Goal: Transaction & Acquisition: Obtain resource

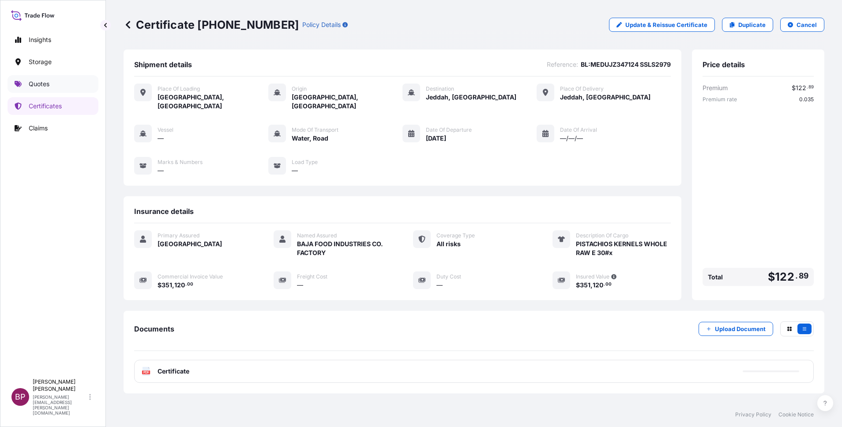
click at [50, 83] on link "Quotes" at bounding box center [53, 84] width 91 height 18
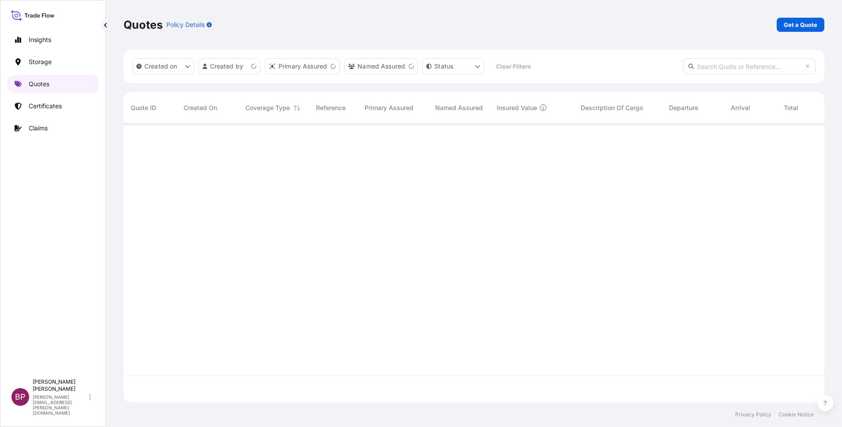
scroll to position [273, 691]
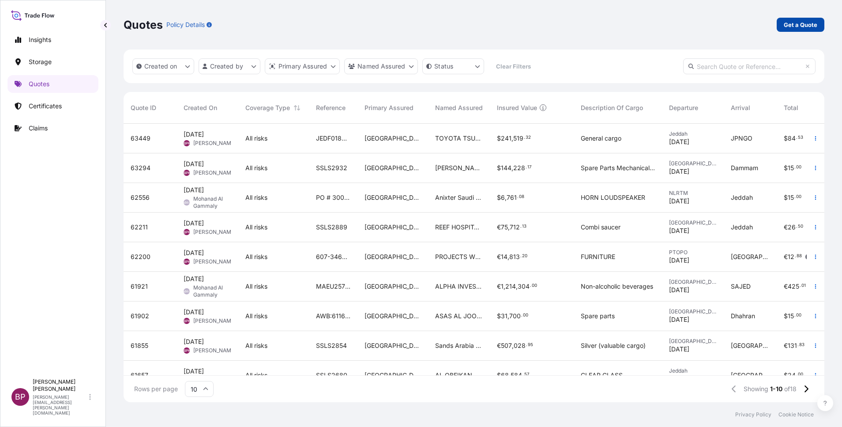
click at [799, 22] on p "Get a Quote" at bounding box center [801, 24] width 34 height 9
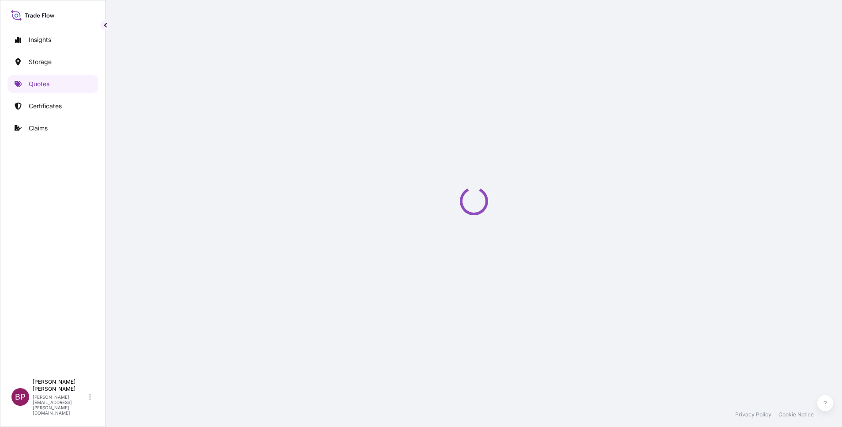
select select "Water"
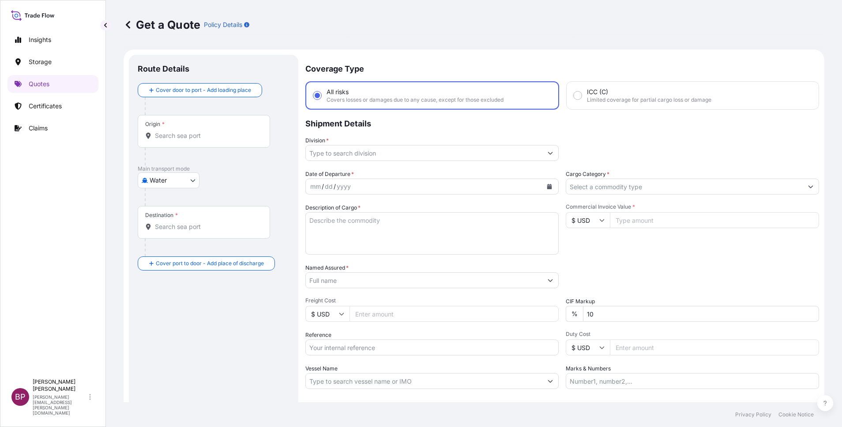
scroll to position [14, 0]
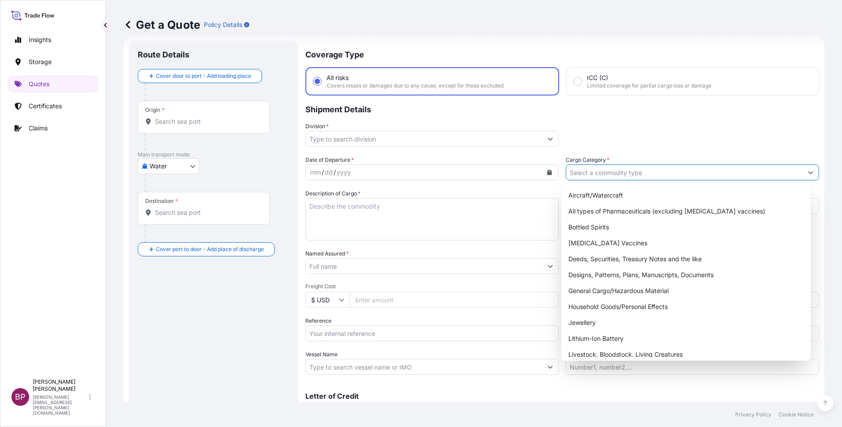
click at [651, 171] on input "Cargo Category *" at bounding box center [684, 172] width 237 height 16
click at [622, 291] on div "General Cargo/Hazardous Material" at bounding box center [686, 291] width 242 height 16
type input "General Cargo/Hazardous Material"
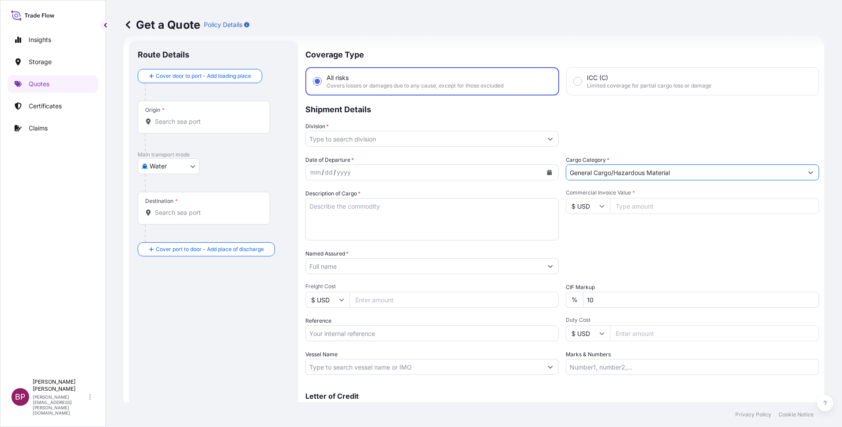
click at [543, 139] on button "Show suggestions" at bounding box center [551, 139] width 16 height 16
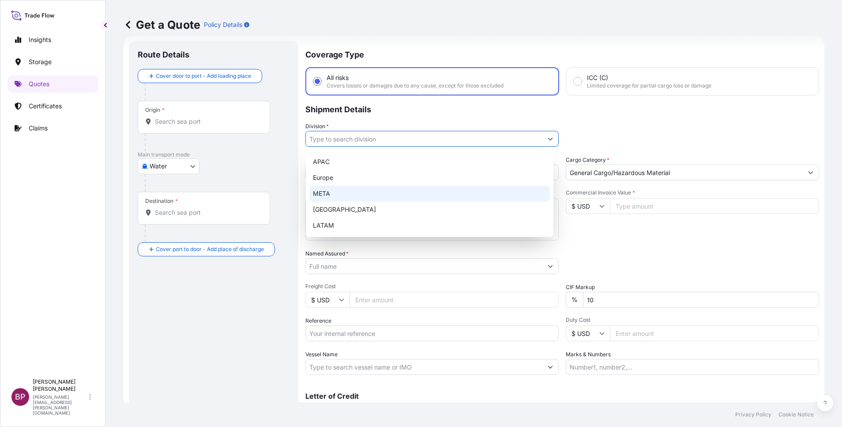
click at [392, 191] on div "META" at bounding box center [430, 193] width 241 height 16
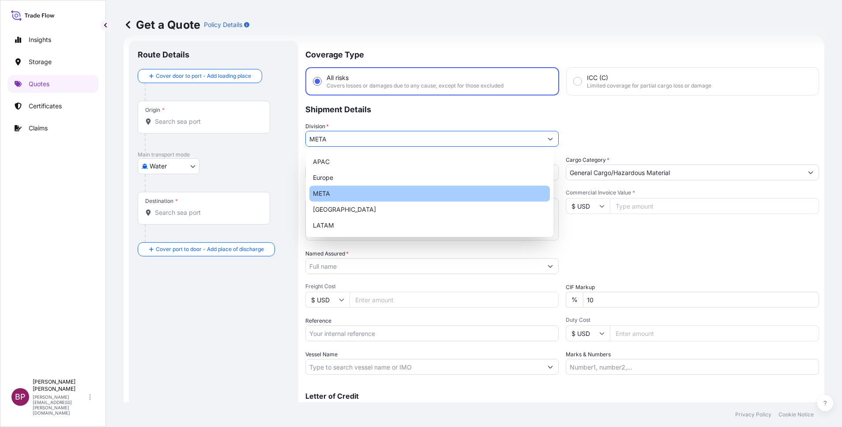
type input "META"
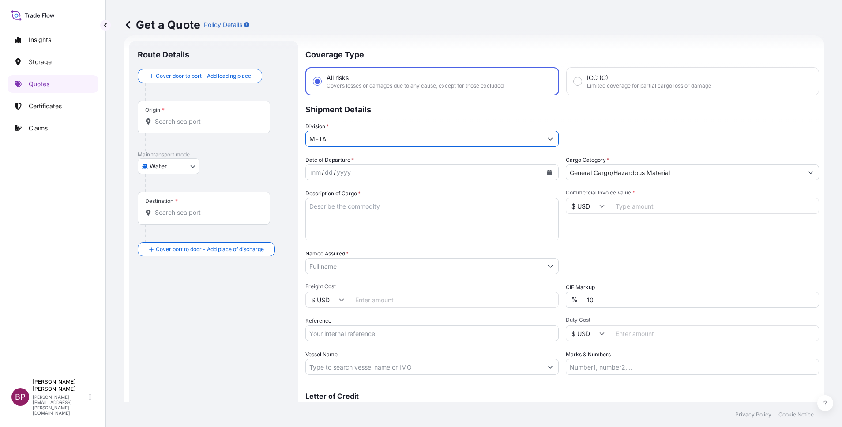
drag, startPoint x: 618, startPoint y: 208, endPoint x: 657, endPoint y: 320, distance: 117.9
click at [618, 208] on input "Commercial Invoice Value *" at bounding box center [714, 206] width 209 height 16
paste input "141500"
type input "141500"
drag, startPoint x: 620, startPoint y: 303, endPoint x: 467, endPoint y: 276, distance: 155.5
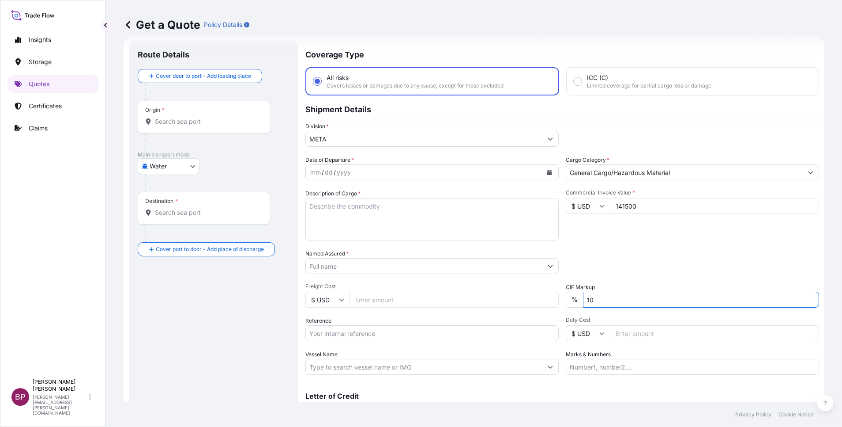
click at [486, 279] on div "Date of Departure * mm / dd / yyyy Cargo Category * General Cargo/Hazardous Mat…" at bounding box center [563, 264] width 514 height 219
type input "0"
click at [389, 219] on textarea "Description of Cargo *" at bounding box center [432, 219] width 253 height 42
paste textarea "ALUMINIUM OFF GRADE"
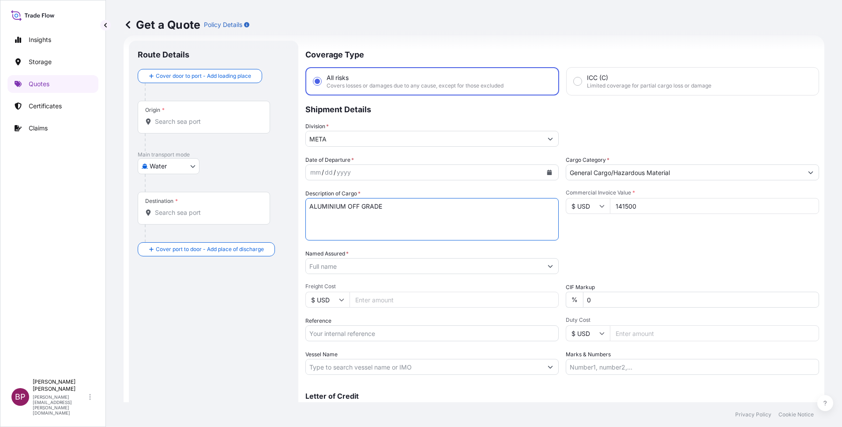
type textarea "ALUMINIUM OFF GRADE"
drag, startPoint x: 343, startPoint y: 334, endPoint x: 367, endPoint y: 332, distance: 24.3
click at [344, 334] on input "Reference" at bounding box center [432, 333] width 253 height 16
paste input "BL:HLCUJE2250800737 SSLS2752"
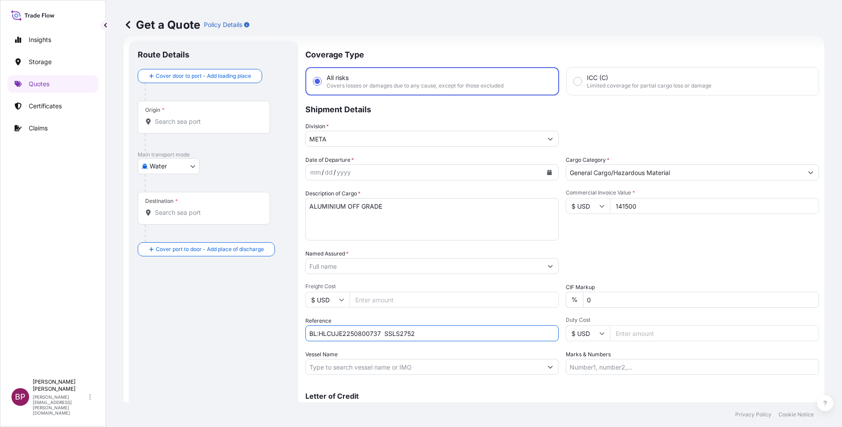
type input "BL:HLCUJE2250800737 SSLS2752"
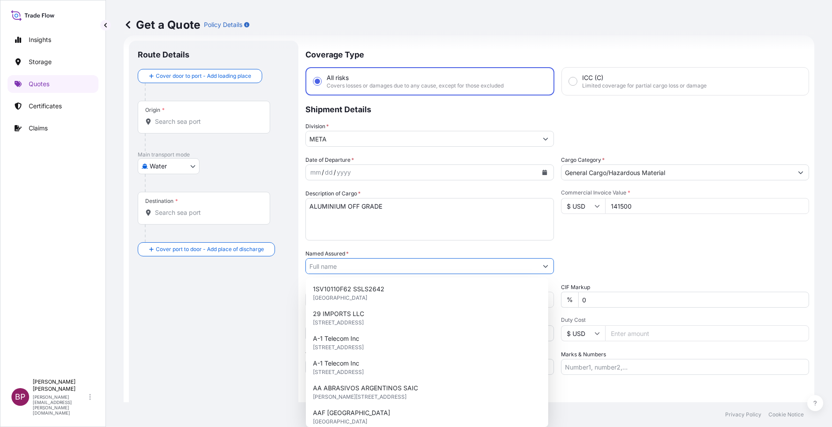
click at [388, 268] on input "Named Assured *" at bounding box center [422, 266] width 232 height 16
paste input "MOHMET LTD"
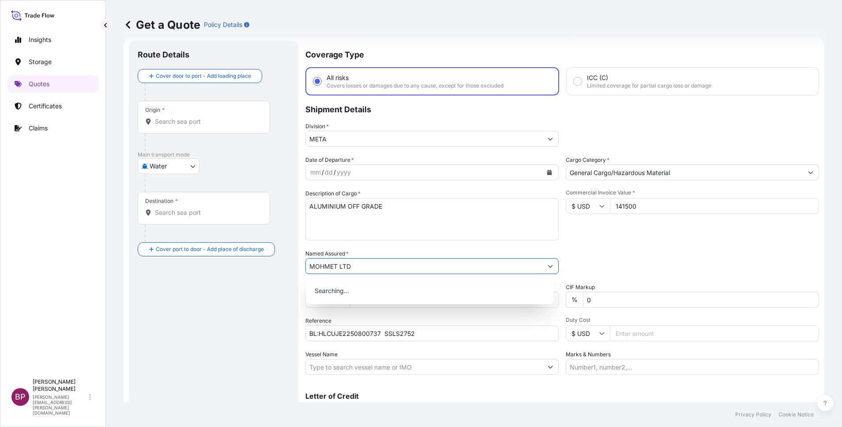
type input "MOHMET LTD"
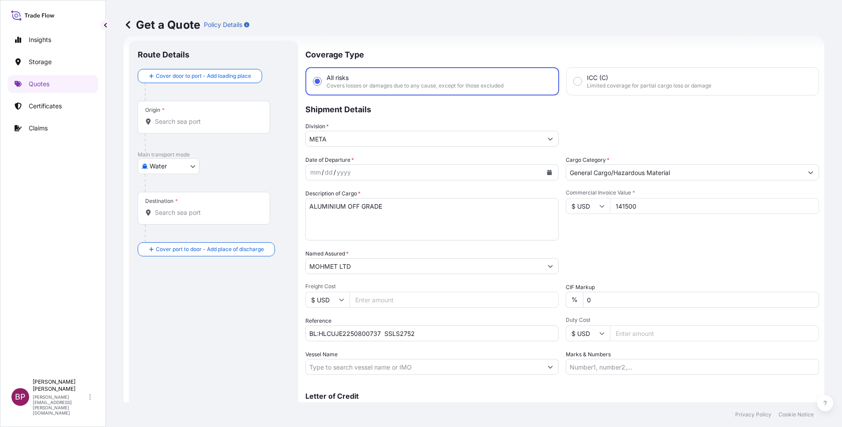
click at [548, 173] on icon "Calendar" at bounding box center [550, 172] width 5 height 5
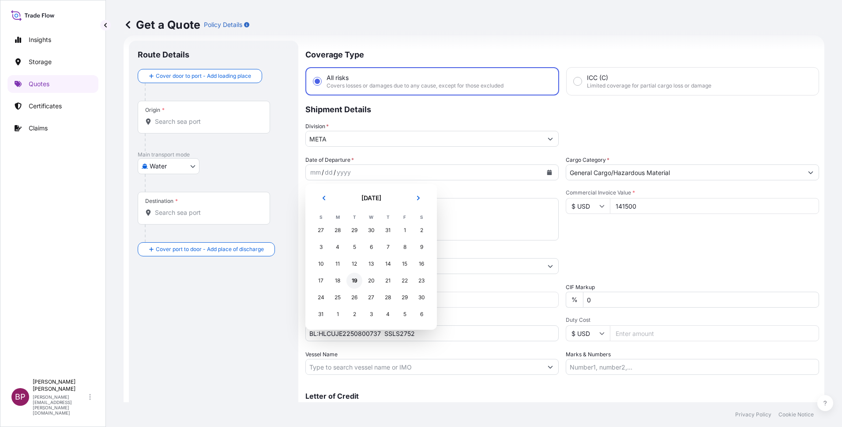
click at [356, 280] on div "19" at bounding box center [355, 280] width 16 height 16
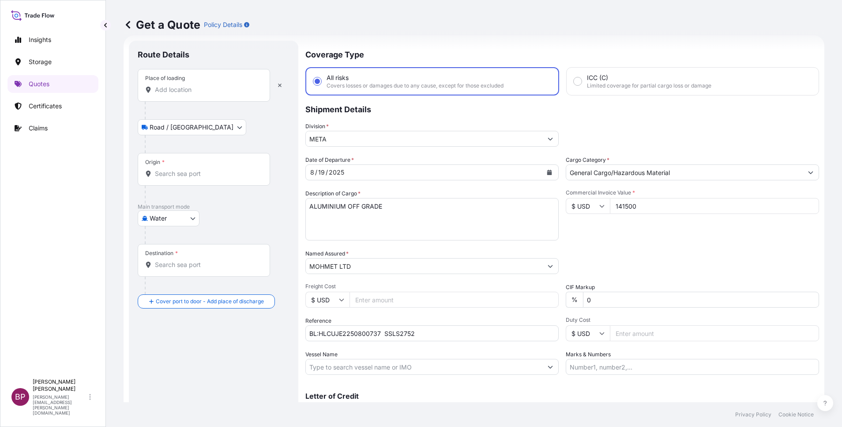
click at [189, 83] on div "Place of loading" at bounding box center [204, 85] width 132 height 33
click at [189, 85] on input "Place of loading" at bounding box center [207, 89] width 104 height 9
paste input "Jeddah"
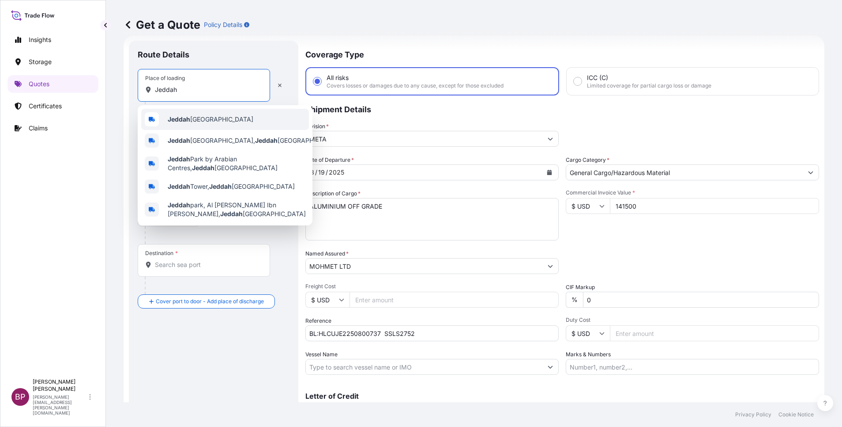
click at [207, 124] on div "Jeddah [GEOGRAPHIC_DATA]" at bounding box center [225, 119] width 168 height 21
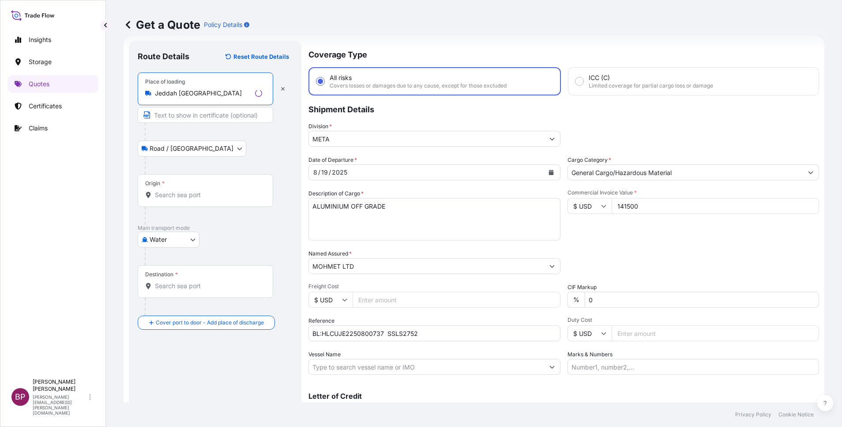
type input "Jeddah [GEOGRAPHIC_DATA]"
click at [185, 200] on div "Origin *" at bounding box center [206, 190] width 136 height 33
click at [185, 199] on input "Origin *" at bounding box center [208, 194] width 107 height 9
paste input "Jeddah"
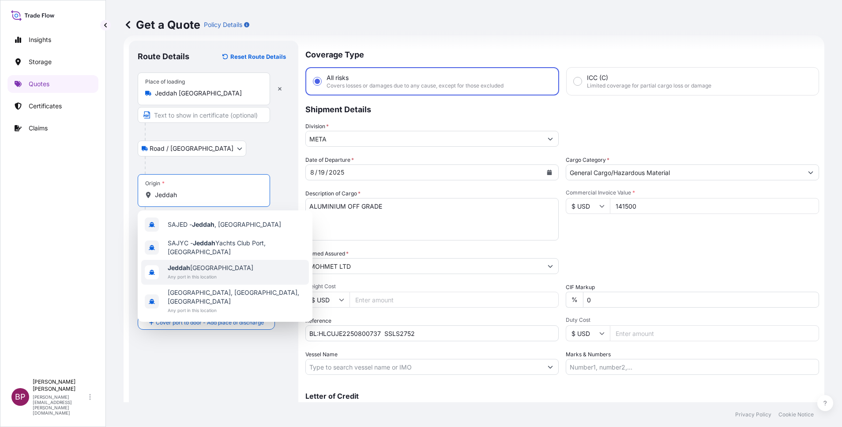
click at [198, 271] on span "Jeddah [GEOGRAPHIC_DATA]" at bounding box center [211, 267] width 86 height 9
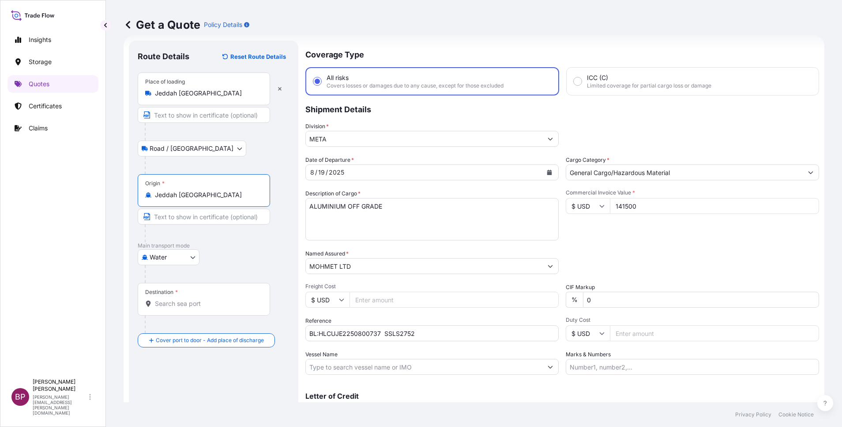
type input "Jeddah [GEOGRAPHIC_DATA]"
click at [190, 305] on input "Destination *" at bounding box center [207, 303] width 104 height 9
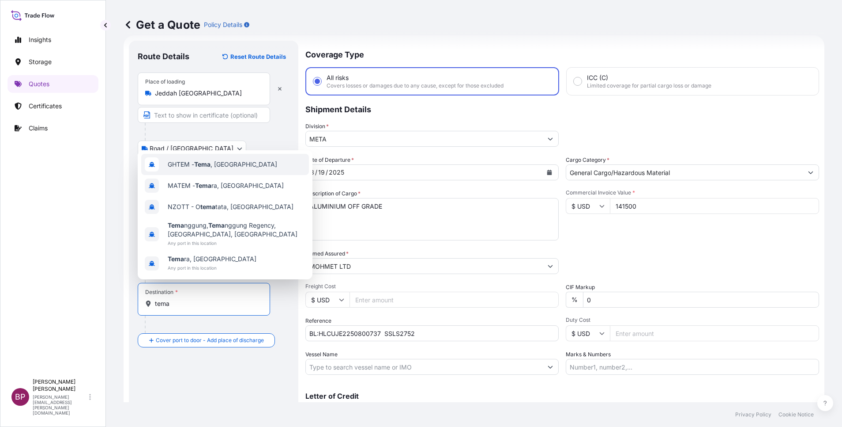
click at [220, 165] on span "GHTEM - [GEOGRAPHIC_DATA] , [GEOGRAPHIC_DATA]" at bounding box center [223, 164] width 110 height 9
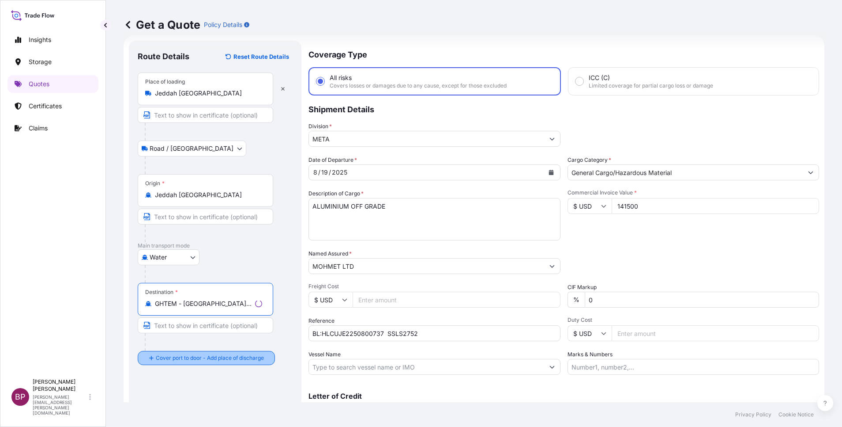
type input "GHTEM - [GEOGRAPHIC_DATA], [GEOGRAPHIC_DATA]"
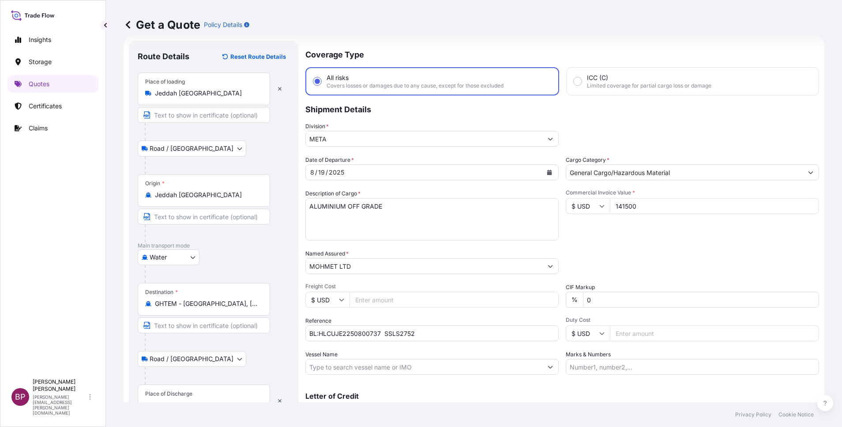
click at [186, 399] on div "Place of Discharge" at bounding box center [204, 400] width 132 height 33
click at [186, 400] on input "Place of Discharge" at bounding box center [207, 404] width 104 height 9
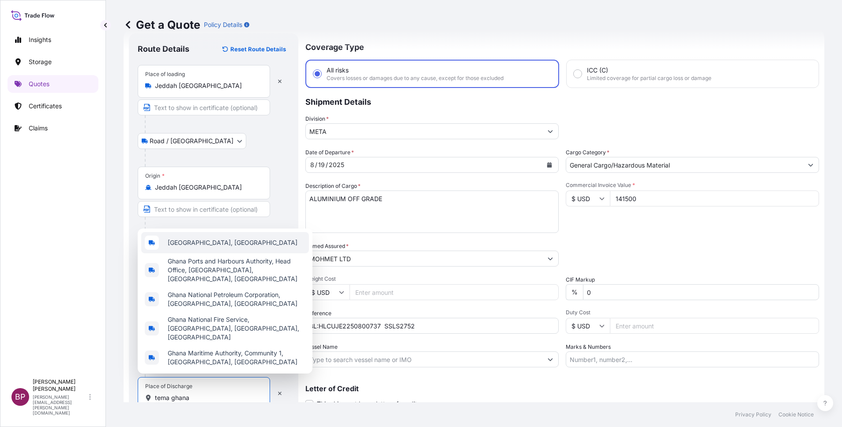
click at [207, 253] on div "[GEOGRAPHIC_DATA], [GEOGRAPHIC_DATA]" at bounding box center [225, 242] width 168 height 21
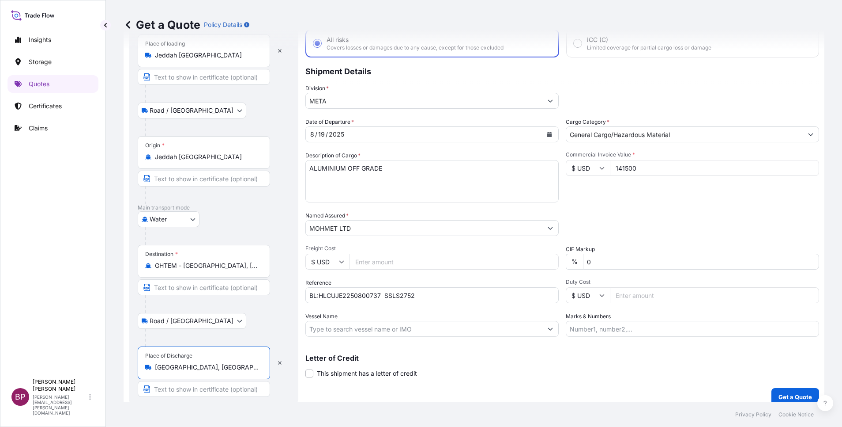
scroll to position [61, 0]
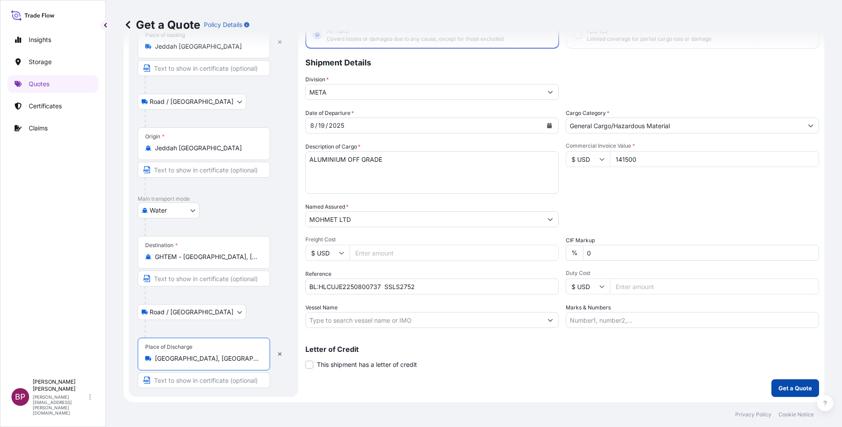
type input "[GEOGRAPHIC_DATA], [GEOGRAPHIC_DATA]"
click at [779, 384] on p "Get a Quote" at bounding box center [796, 387] width 34 height 9
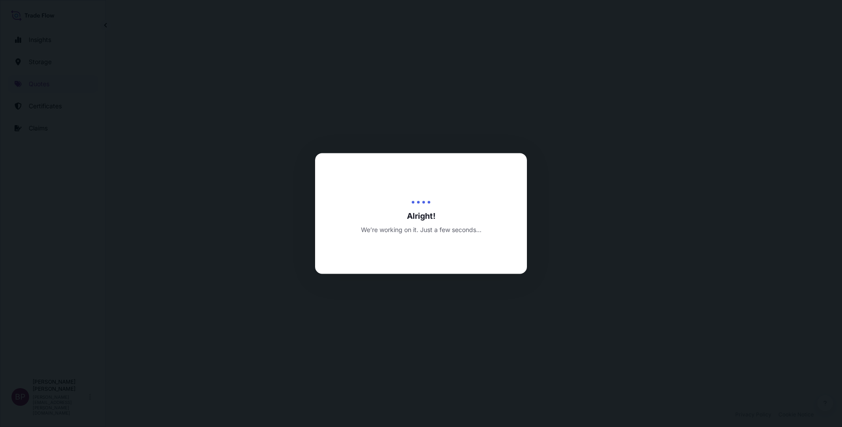
select select "Road / [GEOGRAPHIC_DATA]"
select select "Water"
select select "Road / [GEOGRAPHIC_DATA]"
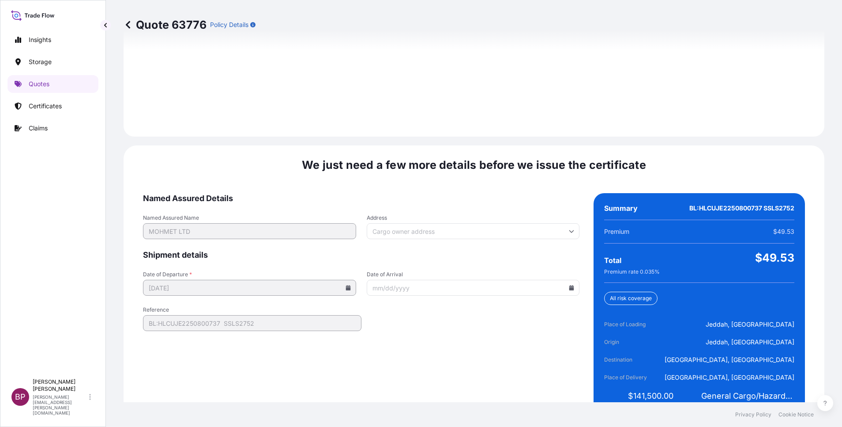
scroll to position [1309, 0]
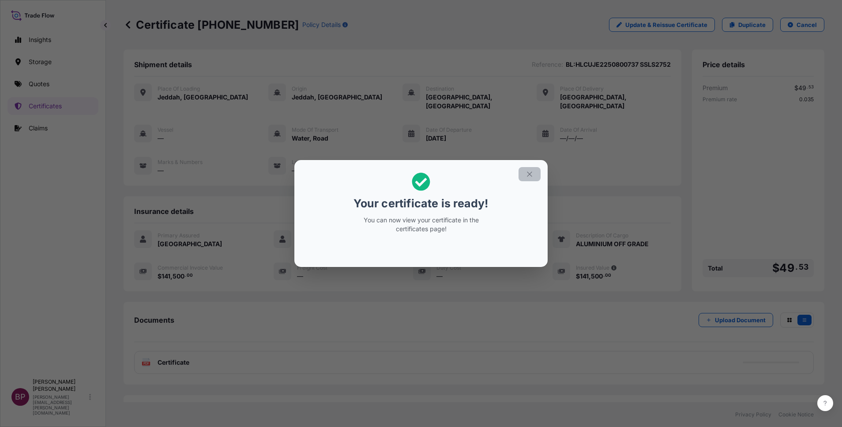
click at [528, 177] on icon "button" at bounding box center [530, 174] width 8 height 8
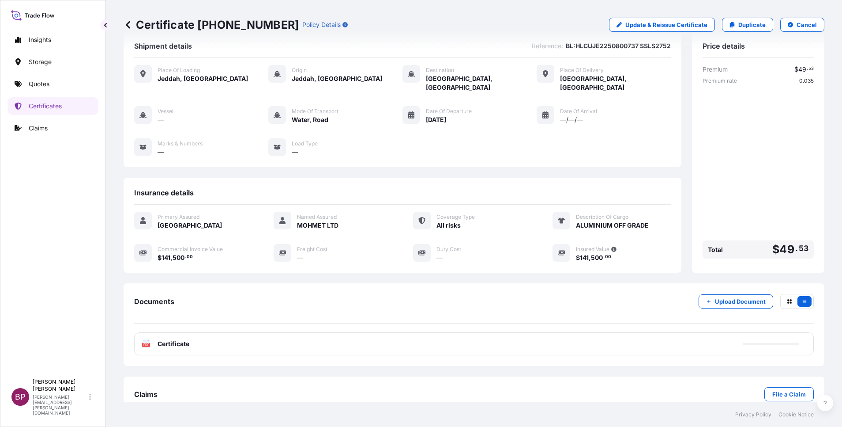
scroll to position [29, 0]
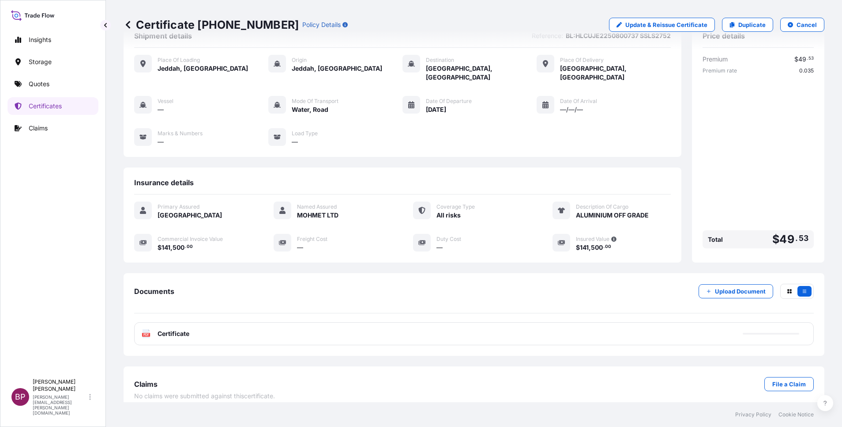
click at [181, 329] on span "Certificate" at bounding box center [174, 333] width 32 height 9
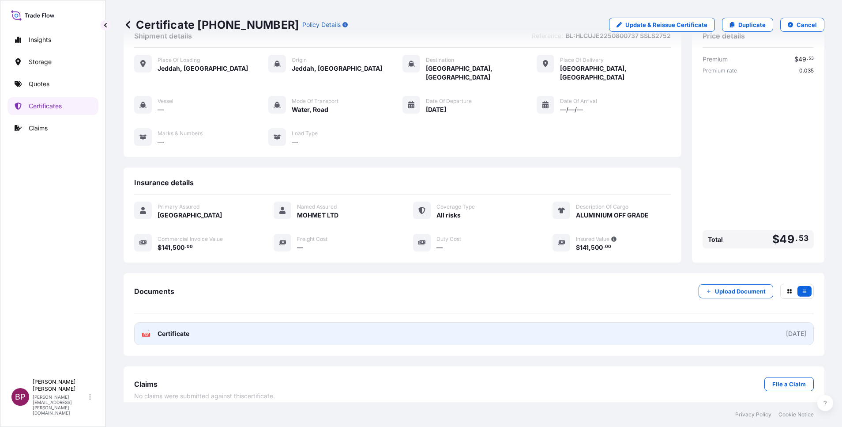
click at [186, 329] on span "Certificate" at bounding box center [174, 333] width 32 height 9
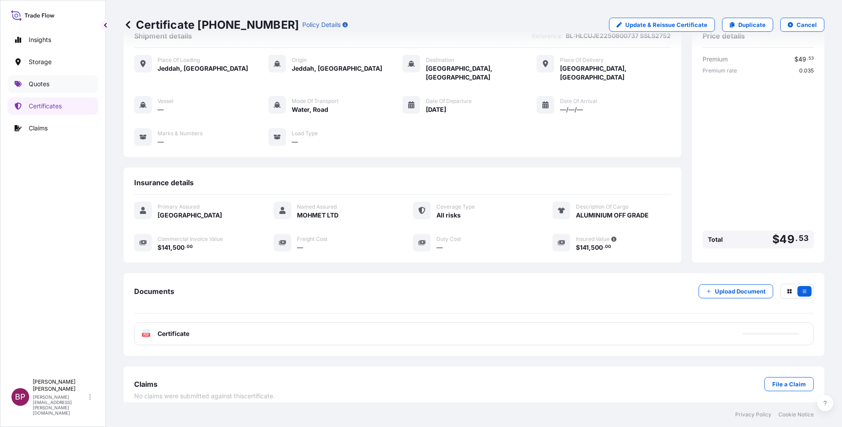
click at [43, 82] on p "Quotes" at bounding box center [39, 83] width 21 height 9
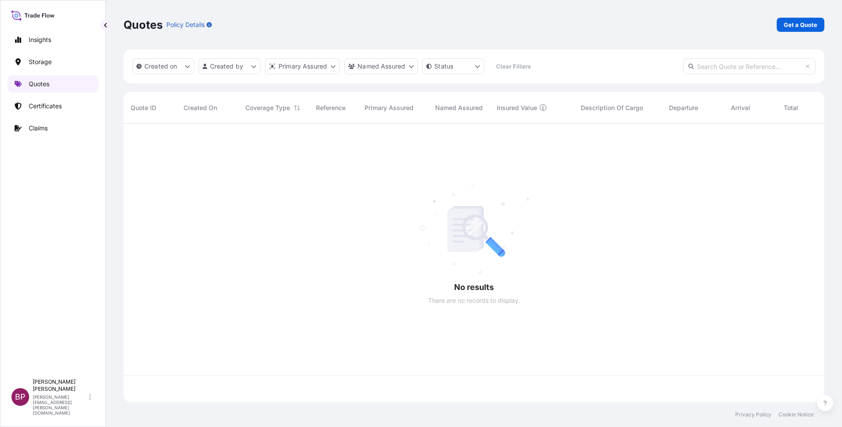
scroll to position [273, 691]
click at [787, 25] on p "Get a Quote" at bounding box center [801, 24] width 34 height 9
select select "Water"
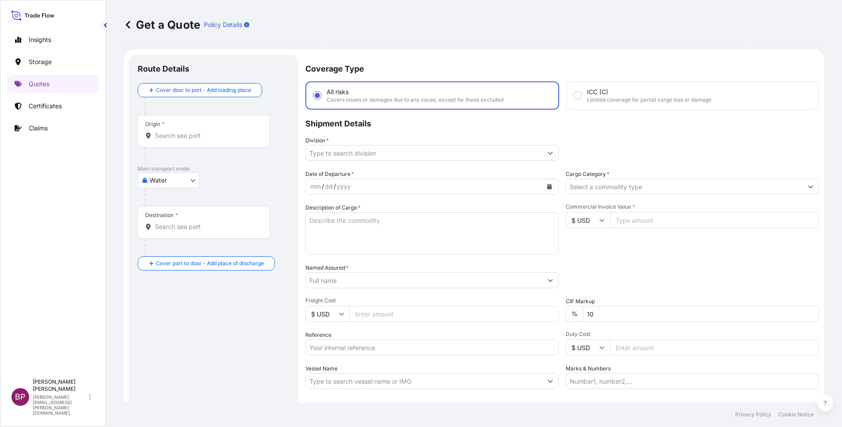
scroll to position [14, 0]
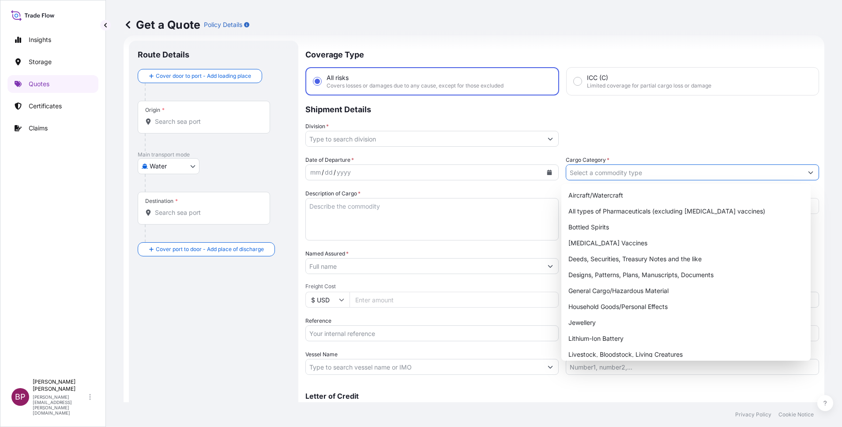
click at [654, 172] on input "Cargo Category *" at bounding box center [684, 172] width 237 height 16
click at [608, 293] on div "General Cargo/Hazardous Material" at bounding box center [686, 291] width 242 height 16
type input "General Cargo/Hazardous Material"
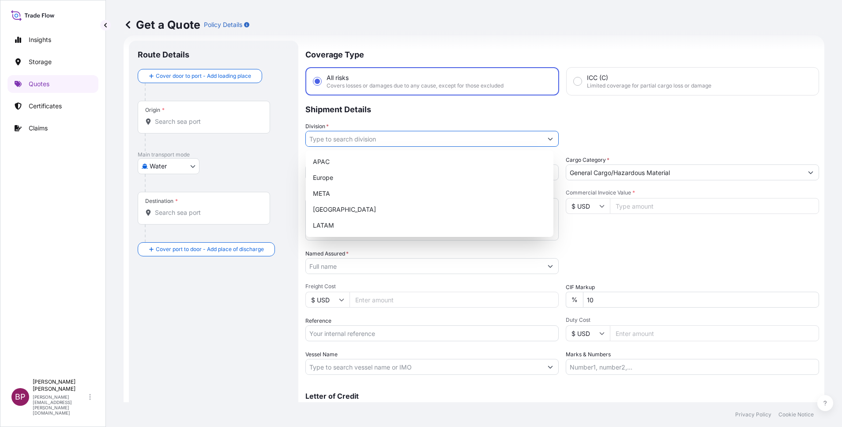
click at [543, 138] on button "Show suggestions" at bounding box center [551, 139] width 16 height 16
click at [370, 190] on div "META" at bounding box center [430, 193] width 241 height 16
type input "META"
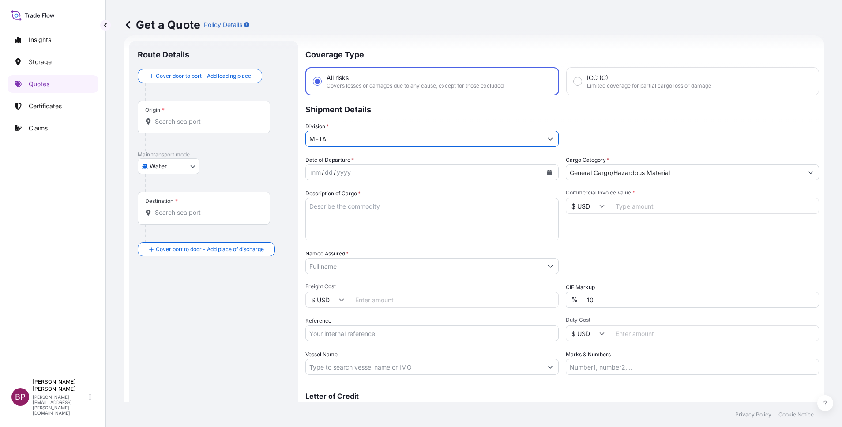
drag, startPoint x: 632, startPoint y: 204, endPoint x: 635, endPoint y: 208, distance: 5.8
click at [632, 204] on input "Commercial Invoice Value *" at bounding box center [714, 206] width 209 height 16
paste input "44625"
type input "44625"
drag, startPoint x: 624, startPoint y: 302, endPoint x: 470, endPoint y: 292, distance: 154.4
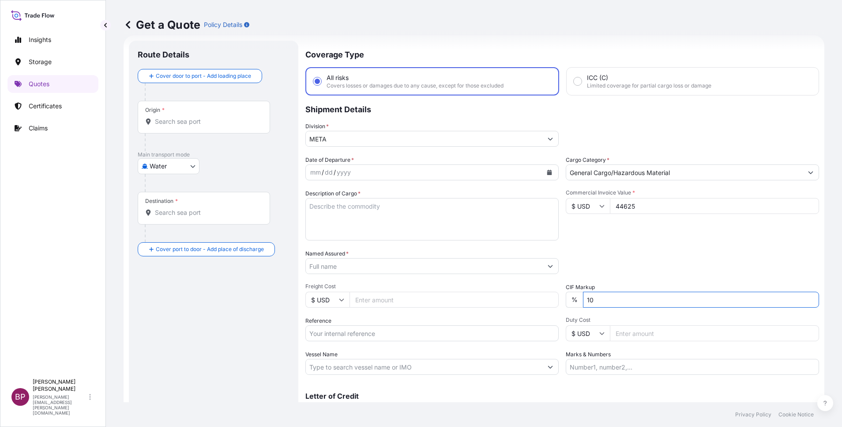
click at [523, 294] on div "Date of Departure * mm / dd / yyyy Cargo Category * General Cargo/Hazardous Mat…" at bounding box center [563, 264] width 514 height 219
type input "0"
click at [643, 261] on div "Packing Category Type to search a container mode Please select a primary mode o…" at bounding box center [692, 261] width 253 height 25
click at [349, 228] on textarea "Description of Cargo *" at bounding box center [432, 219] width 253 height 42
paste textarea "Brand New Machinery Parts"
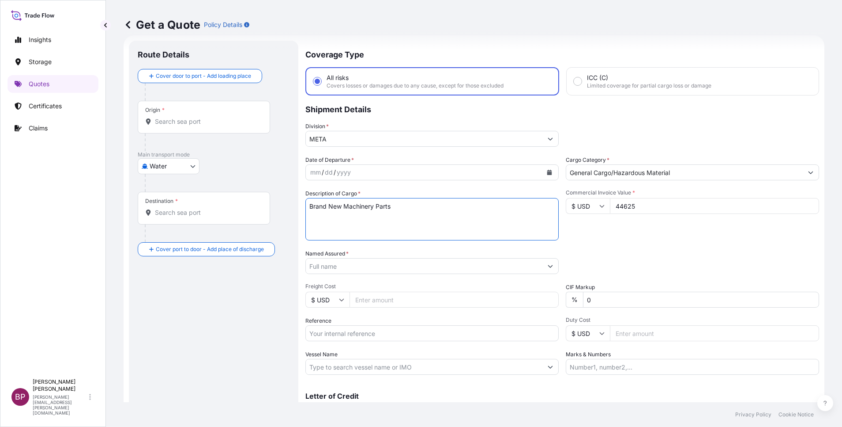
type textarea "Brand New Machinery Parts"
drag, startPoint x: 346, startPoint y: 333, endPoint x: 355, endPoint y: 330, distance: 9.9
click at [346, 333] on input "Reference" at bounding box center [432, 333] width 253 height 16
paste input "SSLS2982"
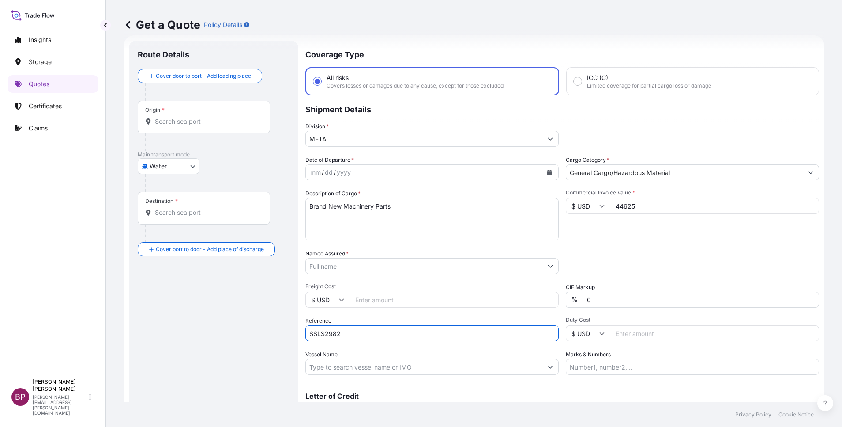
type input "SSLS2982"
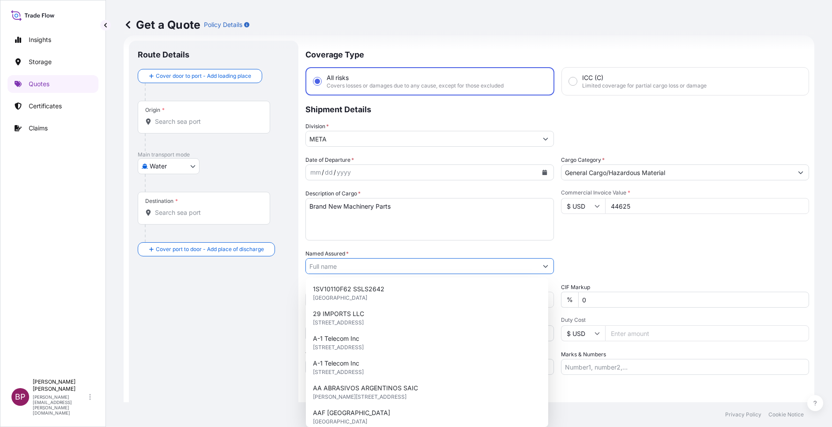
click at [383, 270] on input "Named Assured *" at bounding box center [422, 266] width 232 height 16
paste input "[PERSON_NAME] Foods"
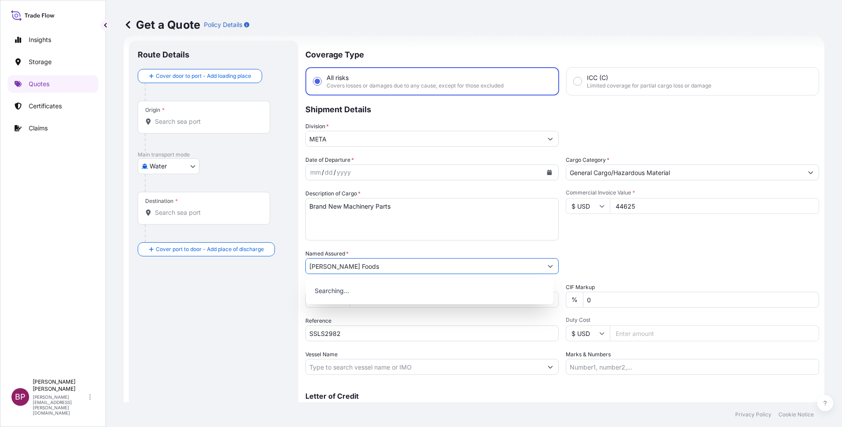
type input "[PERSON_NAME] Foods"
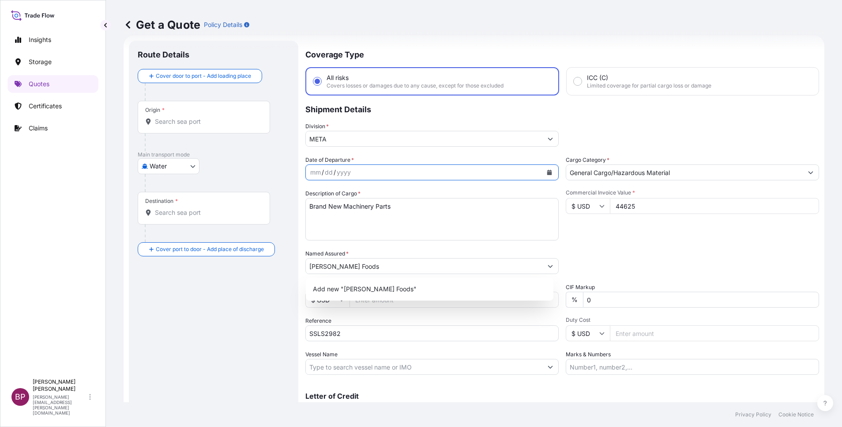
click at [547, 174] on icon "Calendar" at bounding box center [549, 172] width 5 height 5
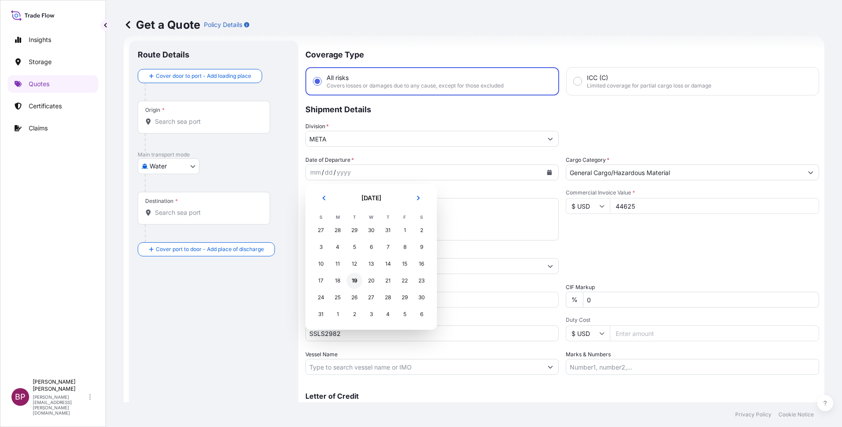
click at [353, 280] on div "19" at bounding box center [355, 280] width 16 height 16
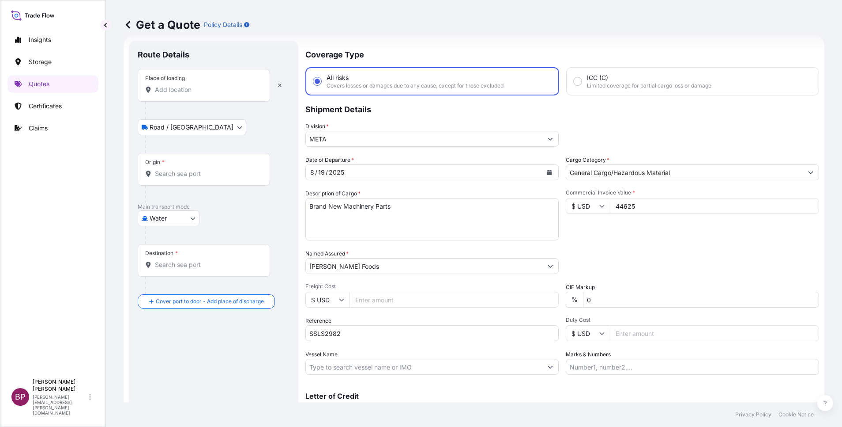
click at [204, 96] on div "Place of loading" at bounding box center [204, 85] width 132 height 33
click at [204, 94] on input "Place of loading" at bounding box center [207, 89] width 104 height 9
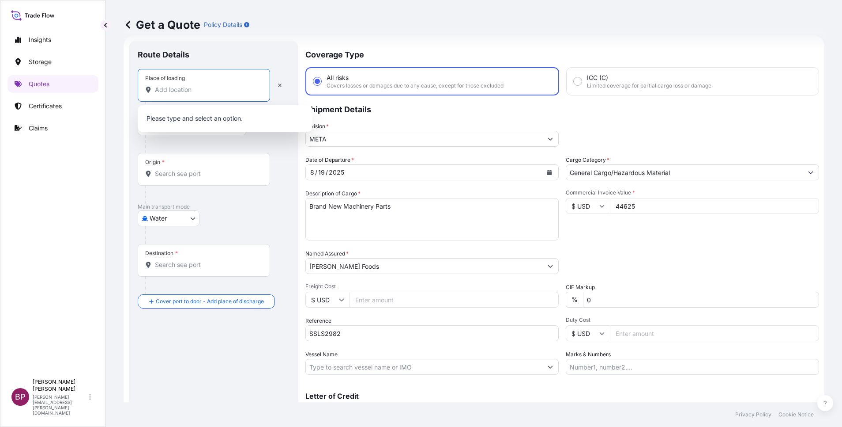
paste input "[GEOGRAPHIC_DATA]"
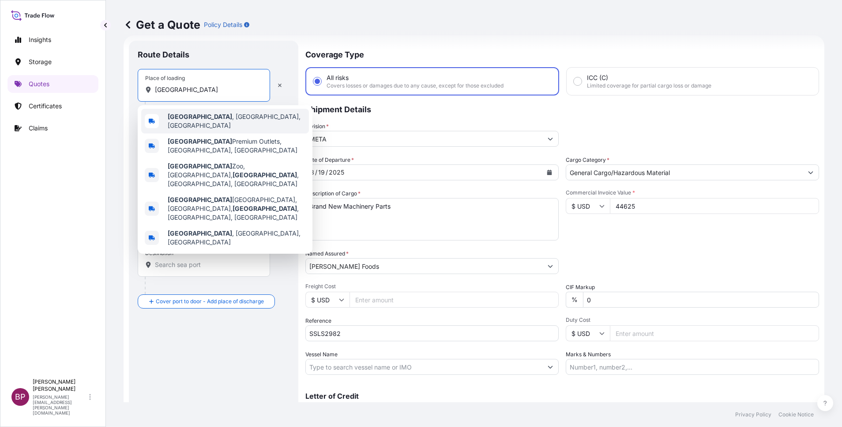
click at [212, 122] on span "[GEOGRAPHIC_DATA] , [GEOGRAPHIC_DATA], [GEOGRAPHIC_DATA]" at bounding box center [237, 121] width 138 height 18
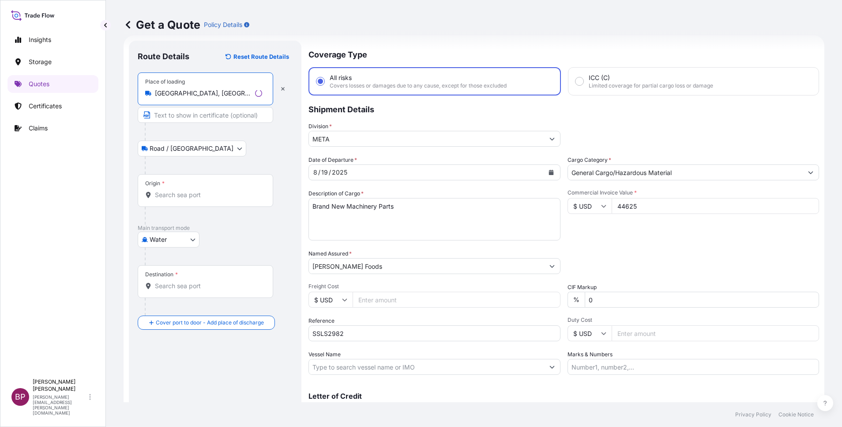
type input "[GEOGRAPHIC_DATA], [GEOGRAPHIC_DATA], [GEOGRAPHIC_DATA]"
drag, startPoint x: 185, startPoint y: 198, endPoint x: 185, endPoint y: 203, distance: 4.9
click at [187, 199] on div "Origin *" at bounding box center [206, 190] width 136 height 33
click at [187, 199] on input "Origin *" at bounding box center [208, 194] width 107 height 9
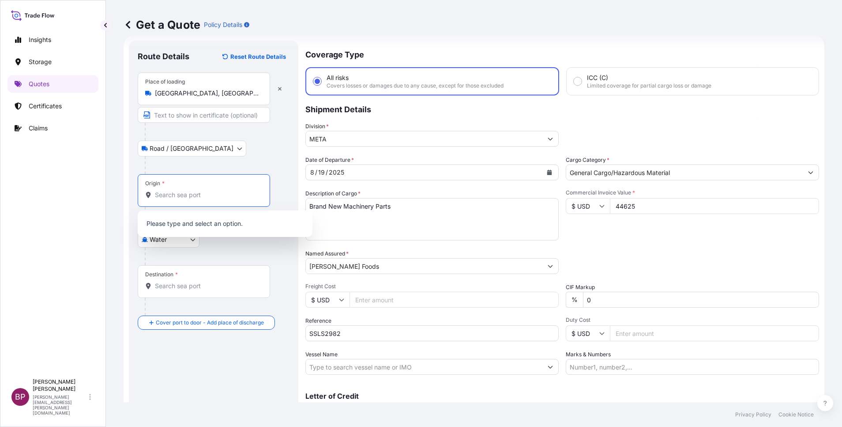
paste input "[GEOGRAPHIC_DATA]"
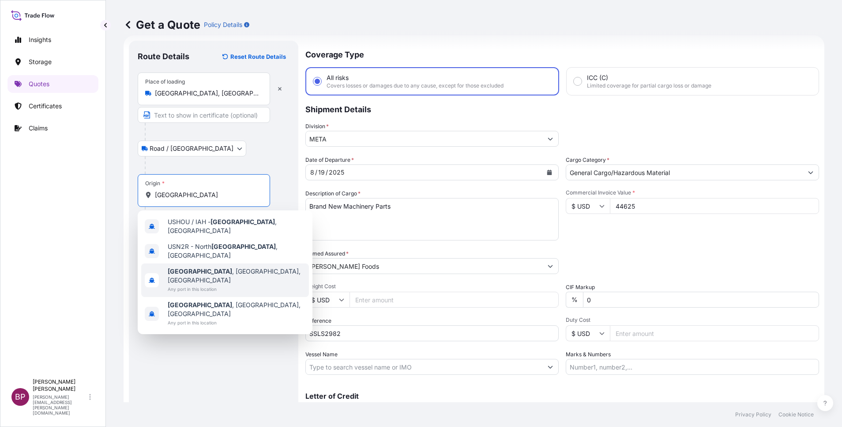
click at [219, 268] on span "[GEOGRAPHIC_DATA] , [GEOGRAPHIC_DATA], [GEOGRAPHIC_DATA]" at bounding box center [237, 276] width 138 height 18
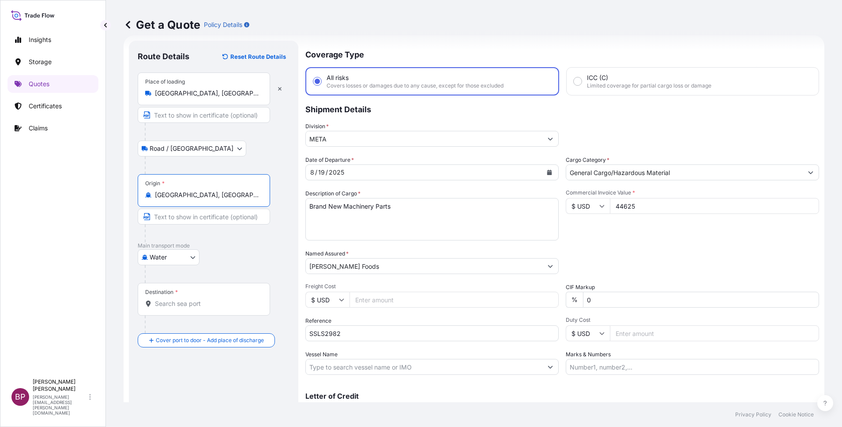
type input "[GEOGRAPHIC_DATA], [GEOGRAPHIC_DATA], [GEOGRAPHIC_DATA]"
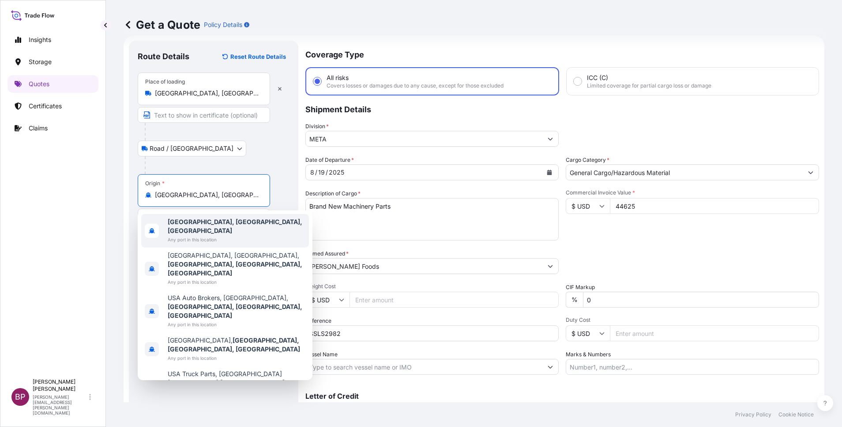
click at [268, 159] on div at bounding box center [217, 165] width 145 height 18
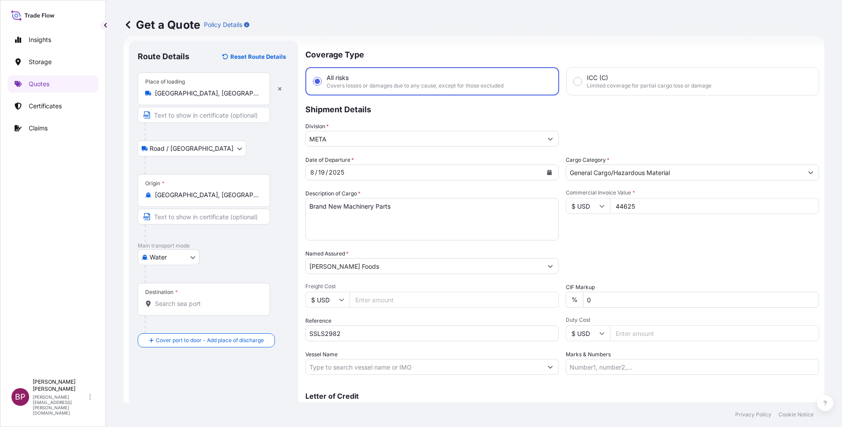
click at [199, 302] on input "Destination *" at bounding box center [207, 303] width 104 height 9
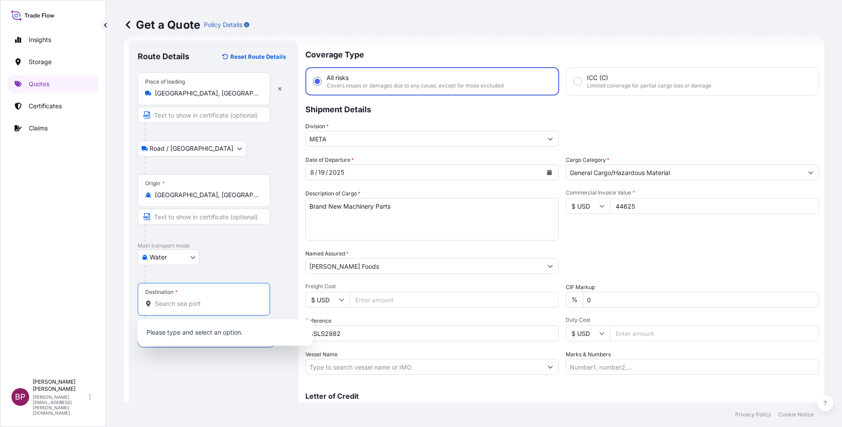
paste input "Dammam"
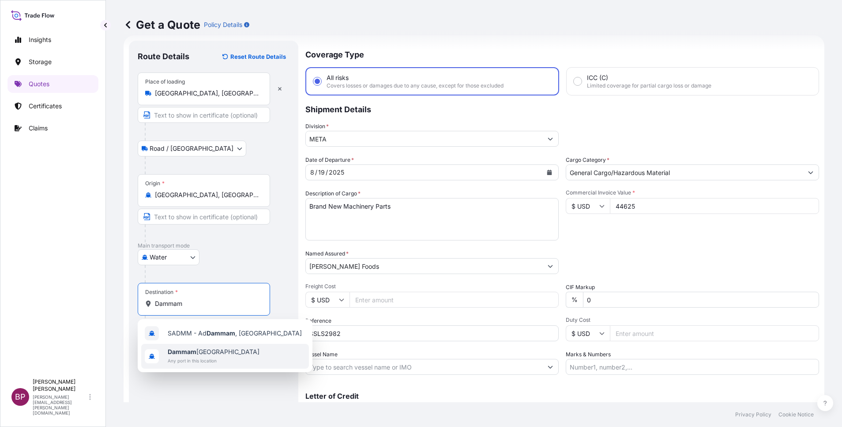
click at [212, 358] on span "Any port in this location" at bounding box center [214, 360] width 92 height 9
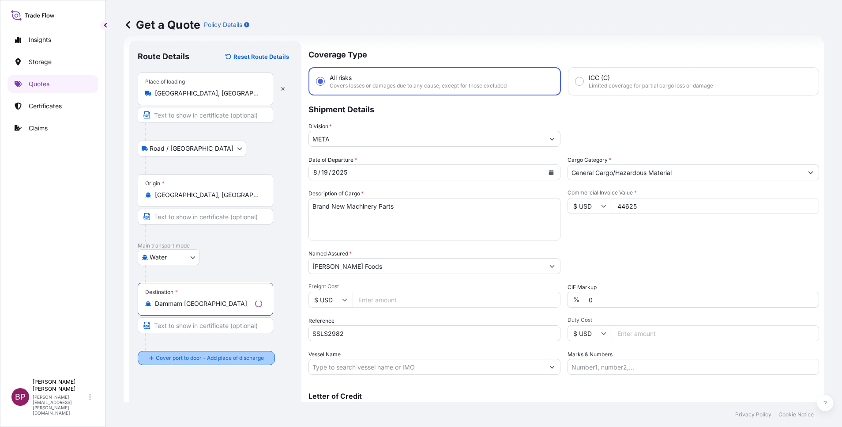
type input "Dammam [GEOGRAPHIC_DATA]"
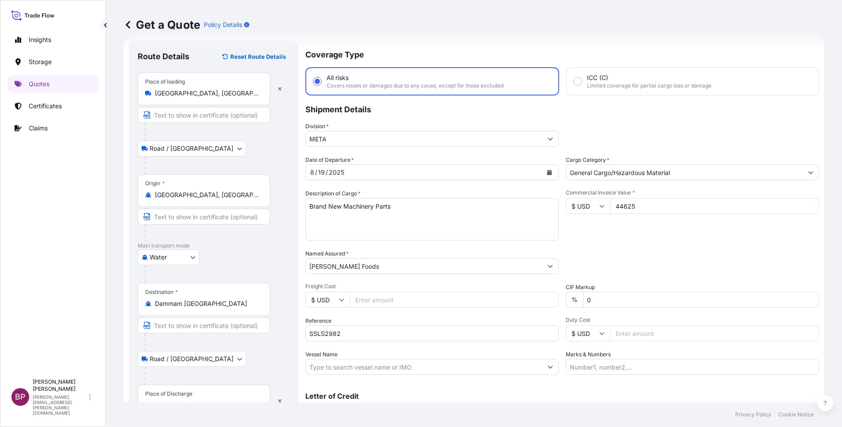
click at [194, 393] on div "Place of Discharge" at bounding box center [204, 400] width 132 height 33
click at [194, 400] on input "Place of Discharge" at bounding box center [207, 404] width 104 height 9
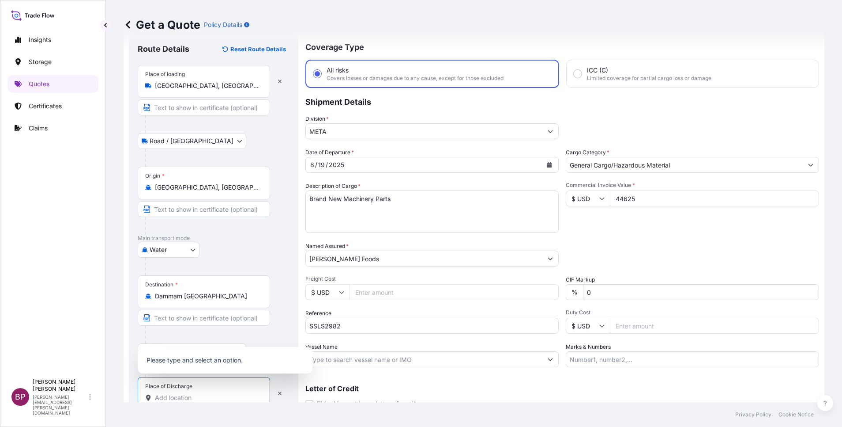
paste input "Dammam"
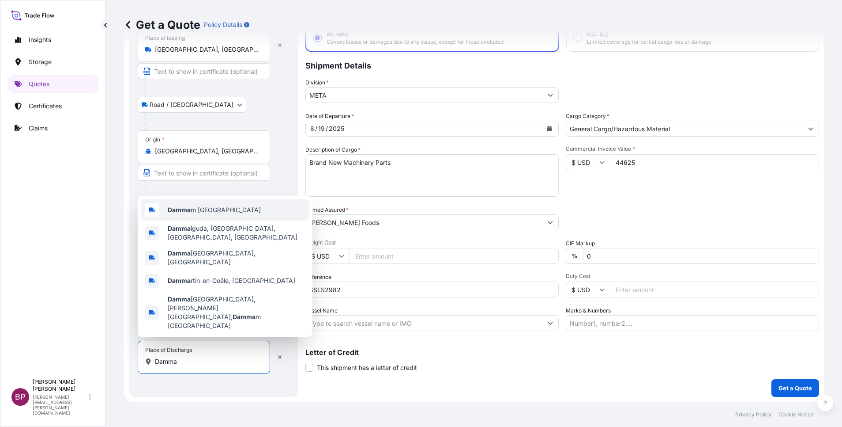
click at [220, 214] on span "Damma m [GEOGRAPHIC_DATA]" at bounding box center [214, 209] width 93 height 9
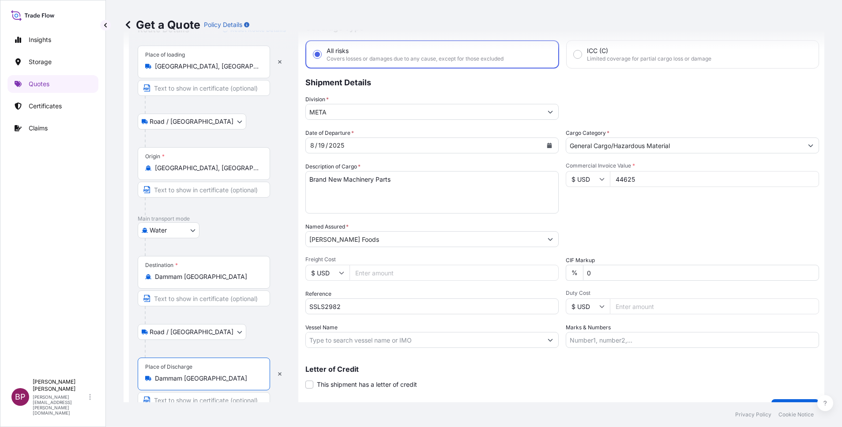
scroll to position [61, 0]
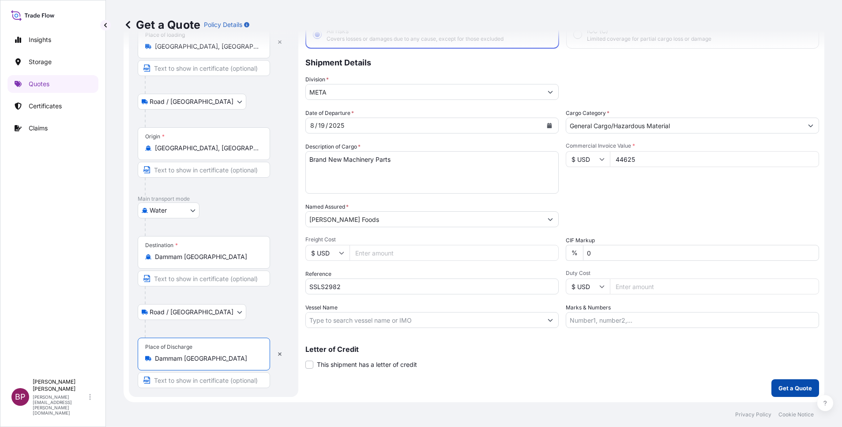
type input "Dammam [GEOGRAPHIC_DATA]"
click at [787, 388] on p "Get a Quote" at bounding box center [796, 387] width 34 height 9
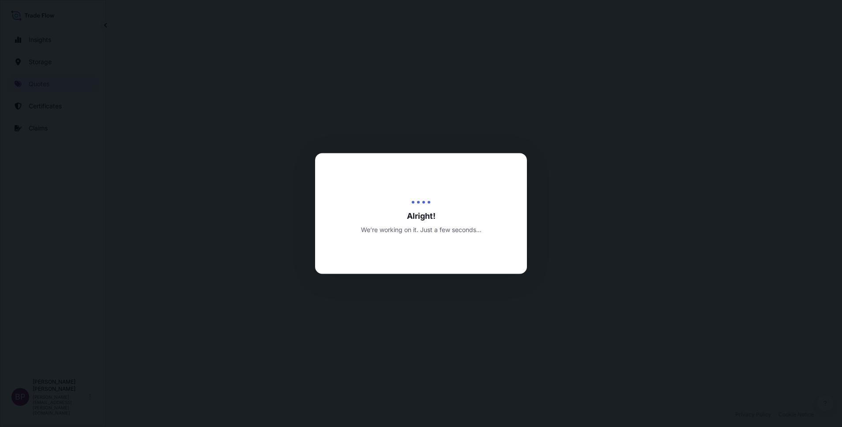
select select "Road / [GEOGRAPHIC_DATA]"
select select "Water"
select select "Road / [GEOGRAPHIC_DATA]"
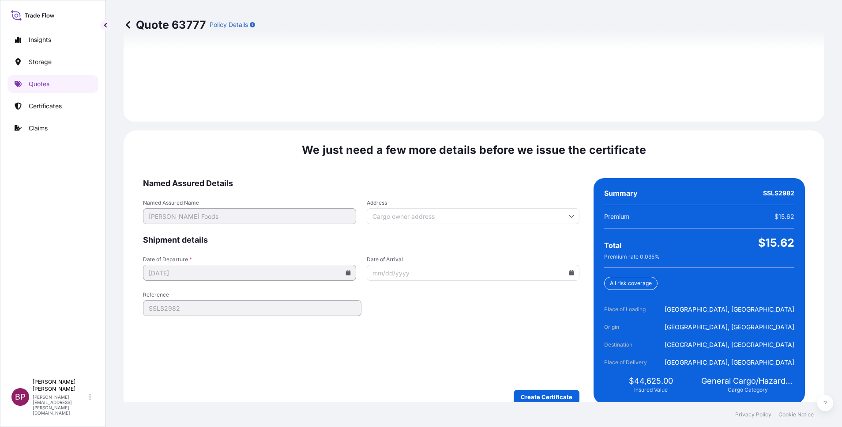
scroll to position [1309, 0]
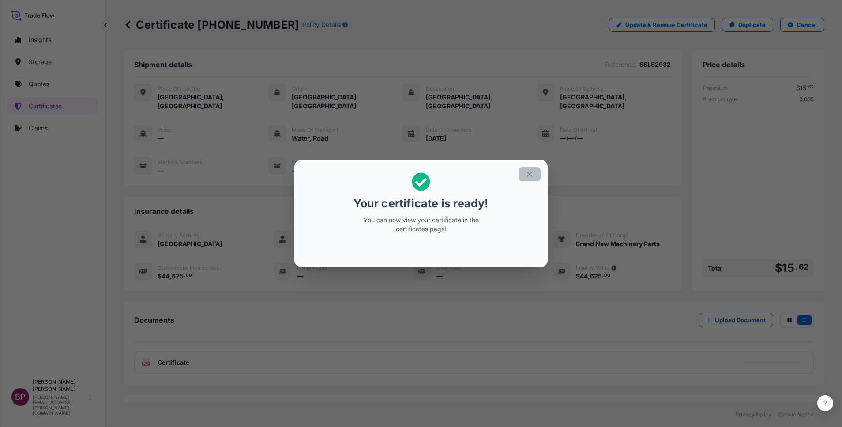
click at [532, 176] on icon "button" at bounding box center [530, 174] width 8 height 8
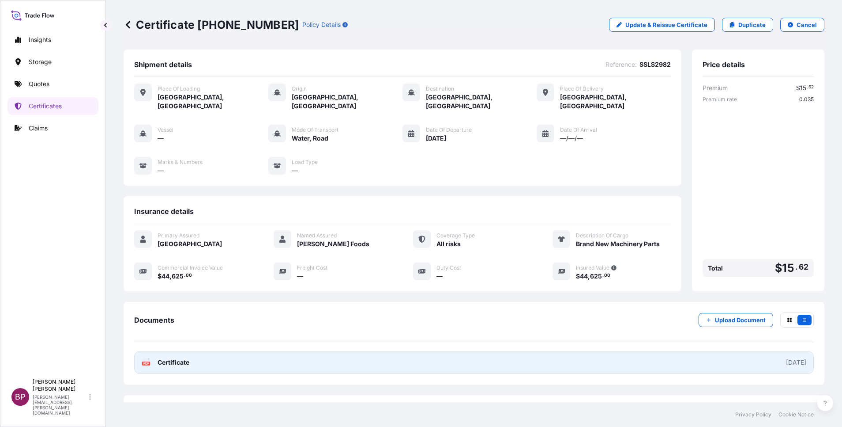
click at [188, 358] on span "Certificate" at bounding box center [174, 362] width 32 height 9
